Goal: Check status: Check status

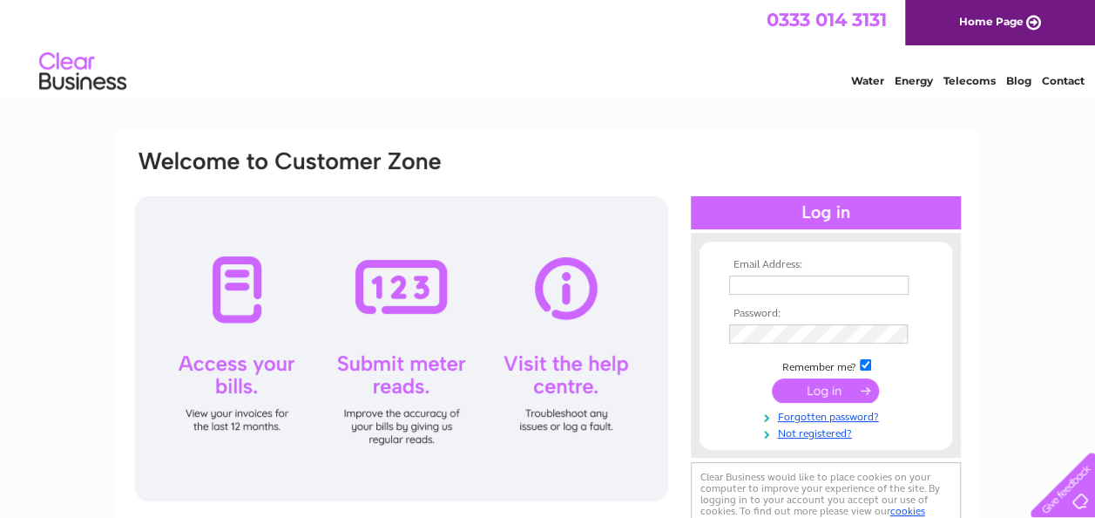
type input "chief@sheppeyhlc.org.uk"
click at [822, 382] on input "submit" at bounding box center [825, 390] width 107 height 24
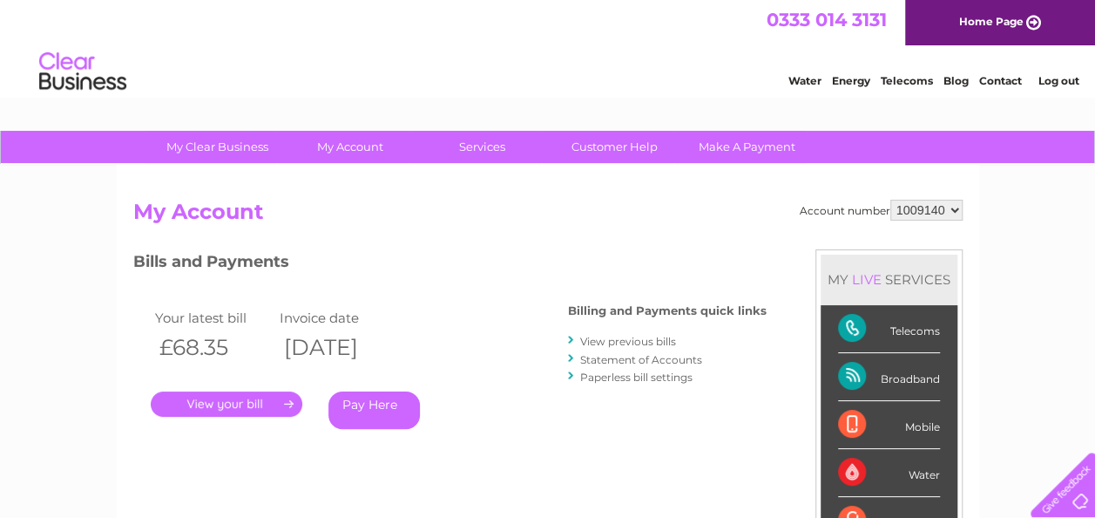
click at [242, 408] on link "." at bounding box center [227, 403] width 152 height 25
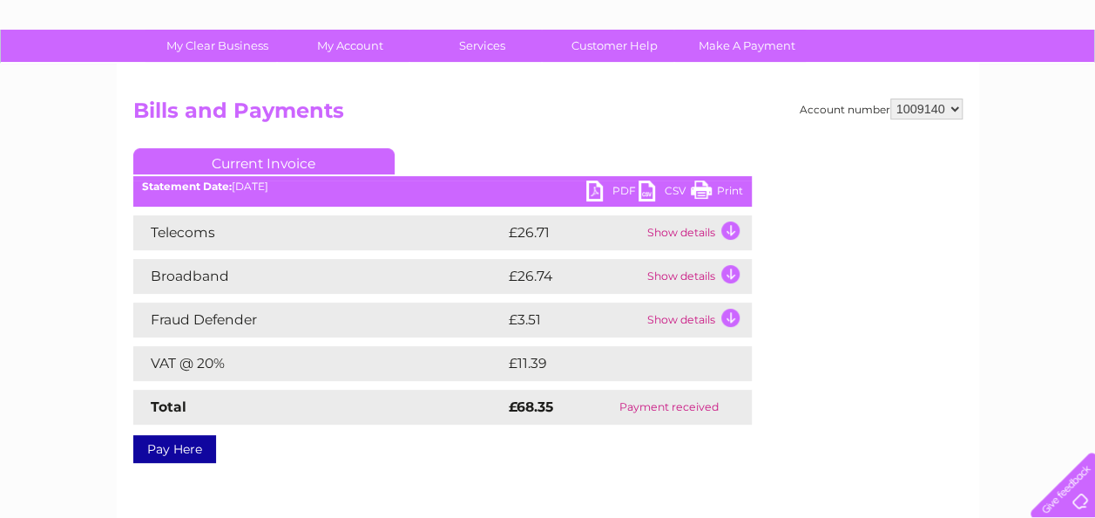
scroll to position [98, 0]
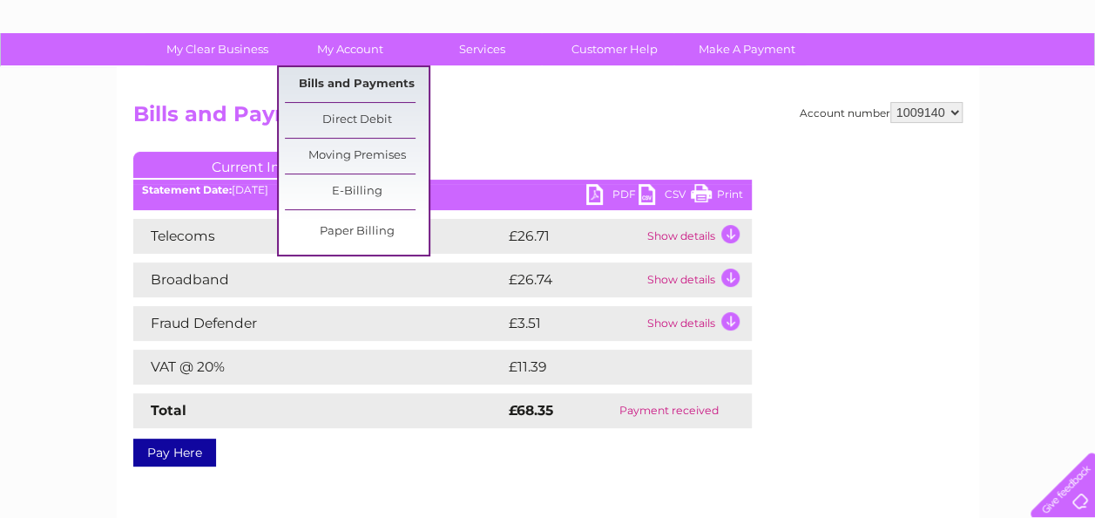
click at [337, 85] on link "Bills and Payments" at bounding box center [357, 84] width 144 height 35
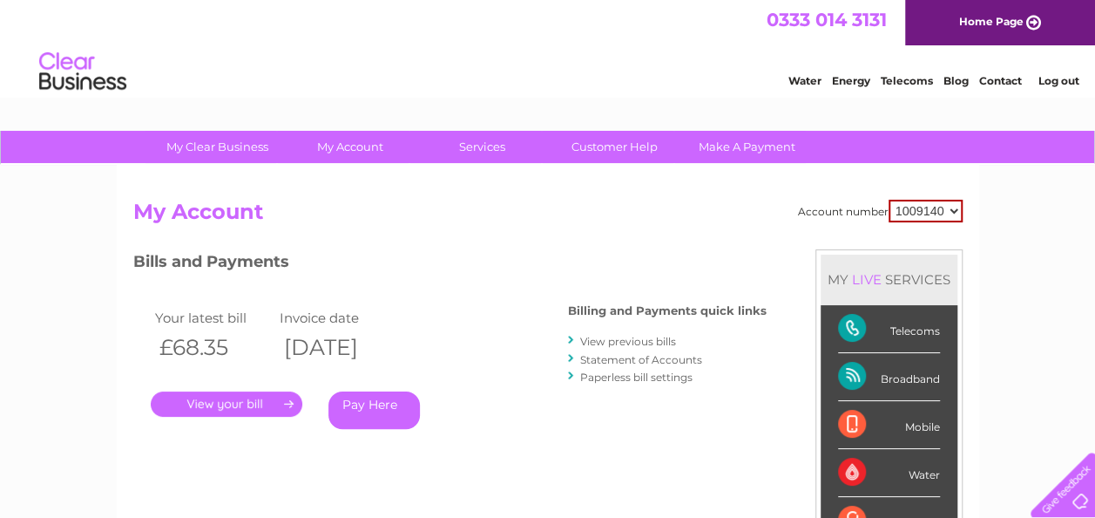
click at [661, 344] on link "View previous bills" at bounding box center [628, 341] width 96 height 13
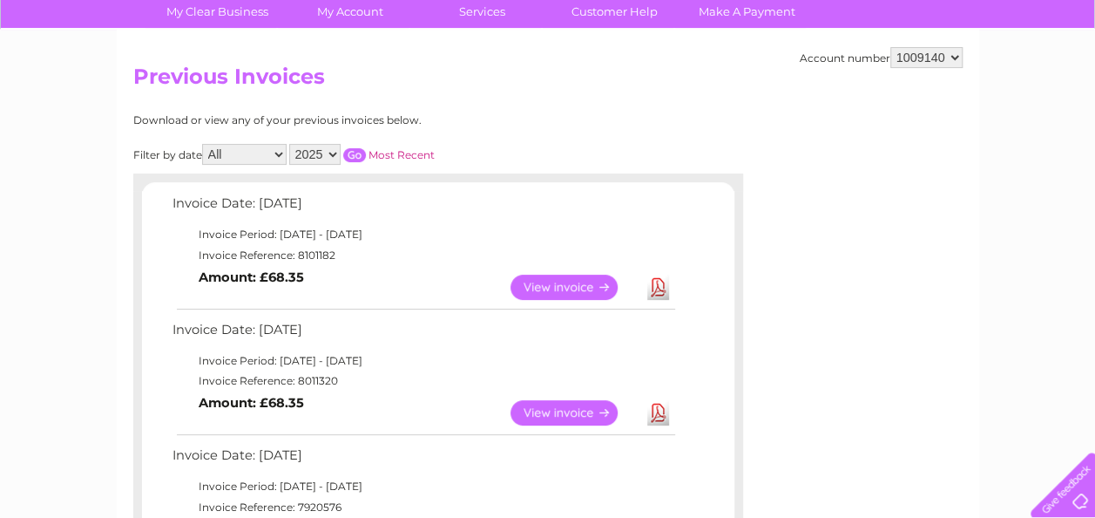
scroll to position [138, 0]
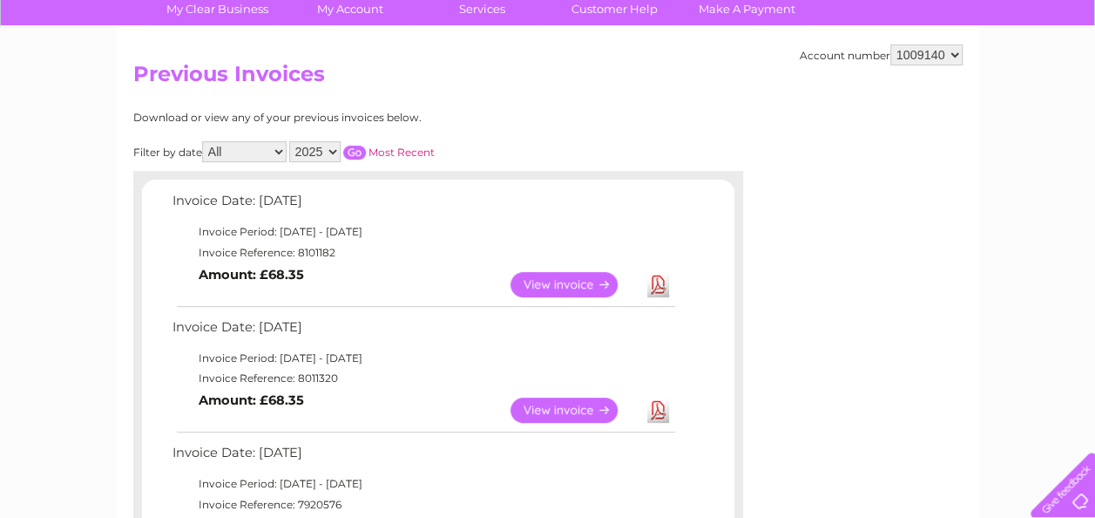
click at [570, 281] on link "View" at bounding box center [575, 284] width 128 height 25
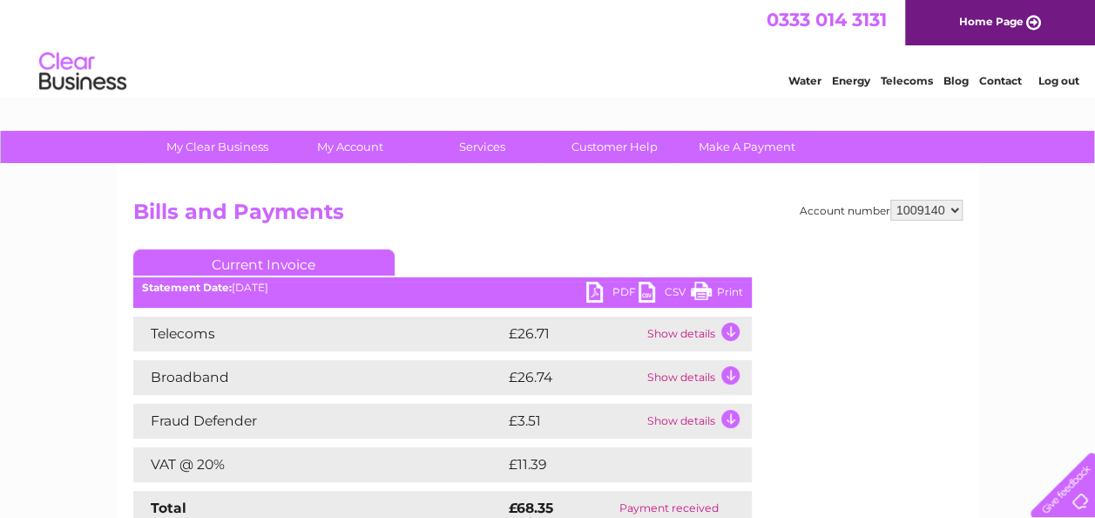
click at [605, 288] on link "PDF" at bounding box center [612, 293] width 52 height 25
